Goal: Task Accomplishment & Management: Complete application form

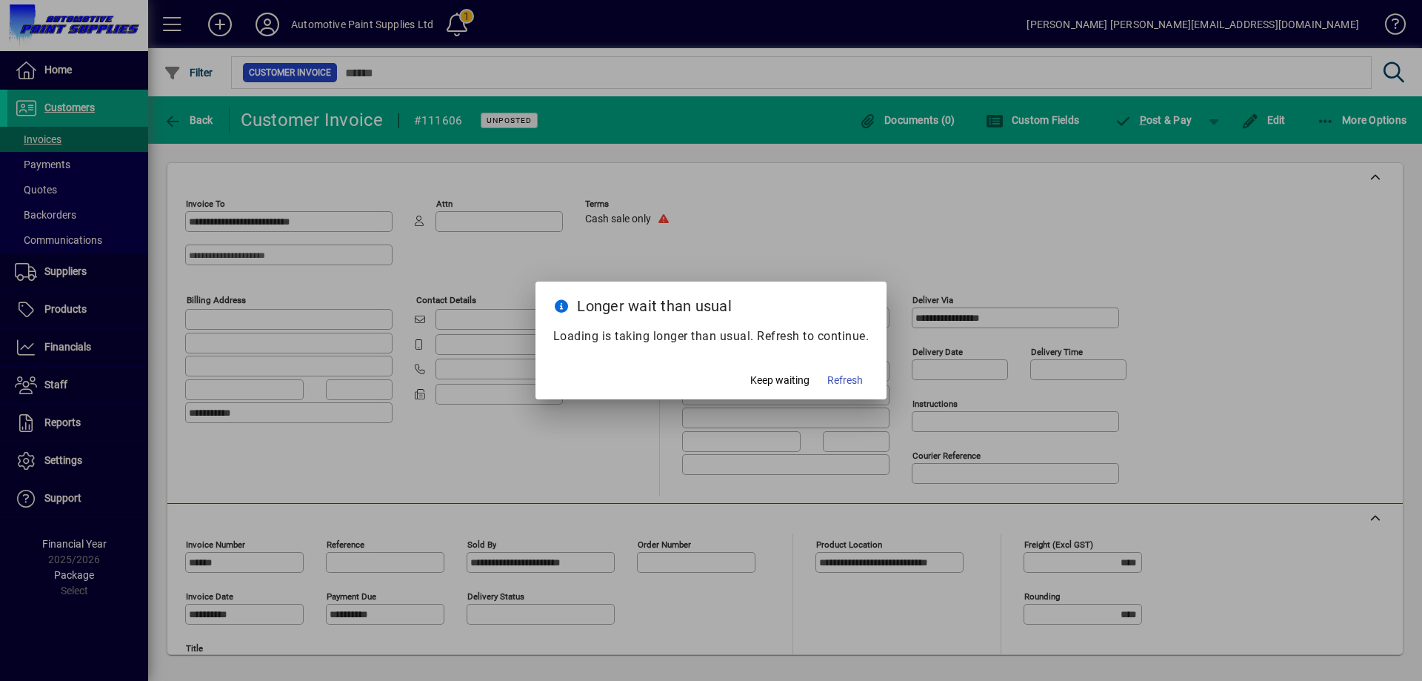
drag, startPoint x: 587, startPoint y: 576, endPoint x: 846, endPoint y: 330, distance: 357.3
click at [851, 325] on div "Longer wait than usual Loading is taking longer than usual. Refresh to continue…" at bounding box center [712, 340] width 352 height 118
click at [796, 374] on span "Keep waiting" at bounding box center [779, 381] width 59 height 16
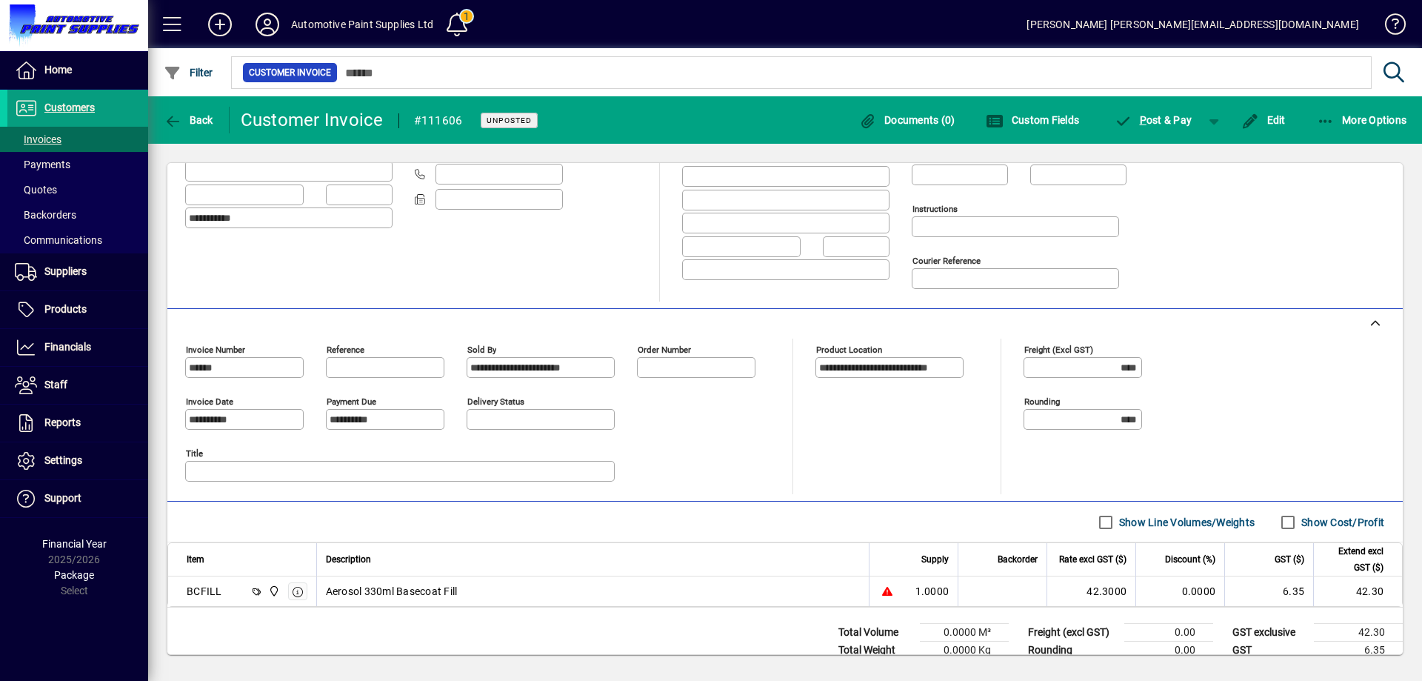
scroll to position [231, 0]
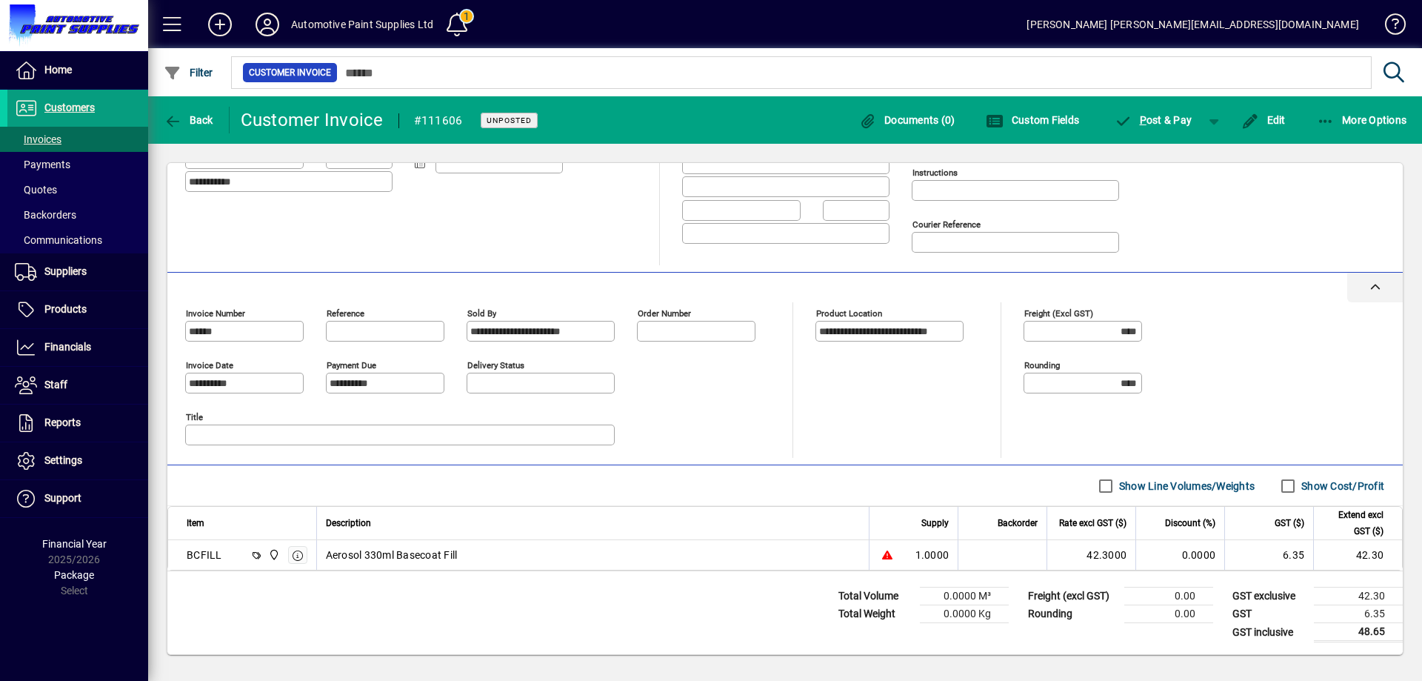
drag, startPoint x: 845, startPoint y: 404, endPoint x: 1321, endPoint y: 273, distance: 494.0
click at [1316, 271] on div "**********" at bounding box center [784, 102] width 1235 height 341
